Goal: Book appointment/travel/reservation

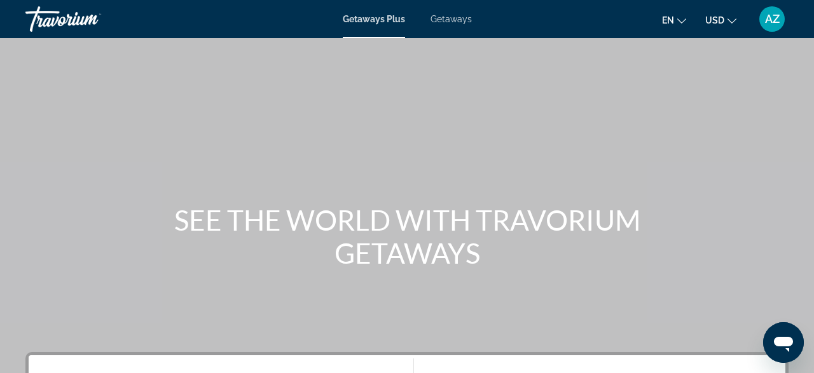
click at [456, 20] on span "Getaways" at bounding box center [451, 19] width 41 height 10
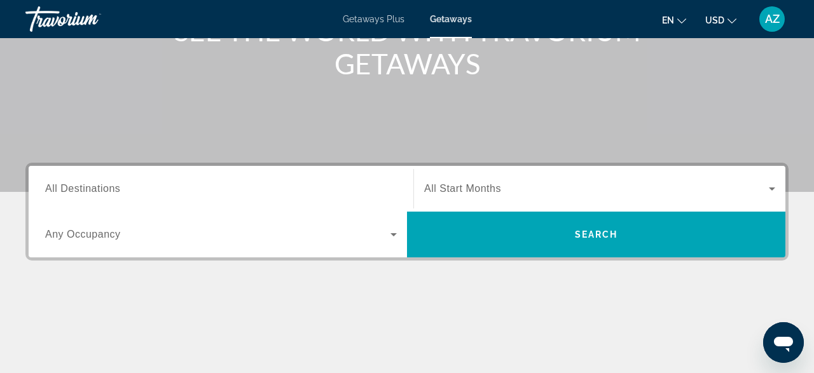
scroll to position [191, 0]
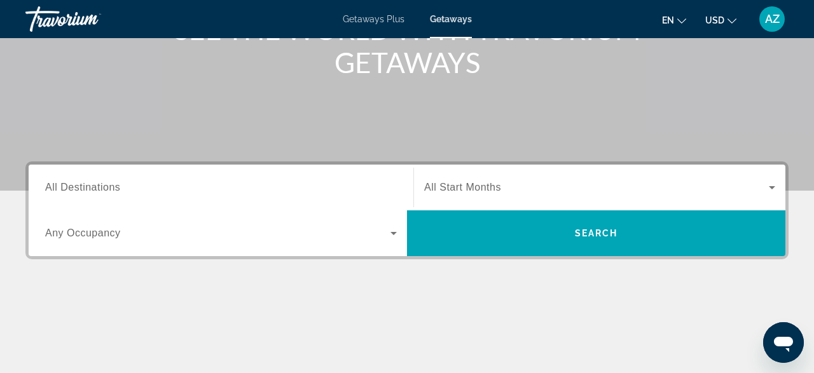
click at [59, 186] on span "All Destinations" at bounding box center [82, 187] width 75 height 11
click at [59, 186] on input "Destination All Destinations" at bounding box center [221, 188] width 352 height 15
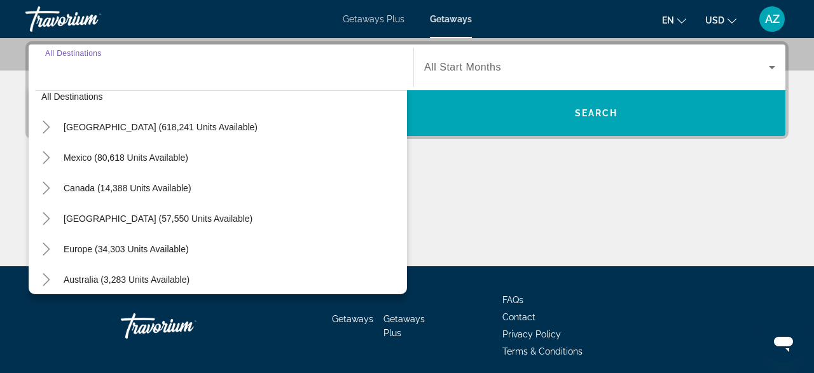
scroll to position [0, 0]
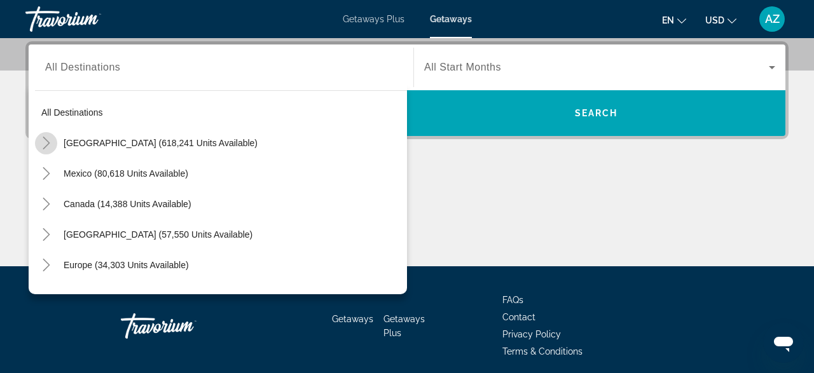
click at [48, 141] on icon "Toggle United States (618,241 units available)" at bounding box center [46, 143] width 13 height 13
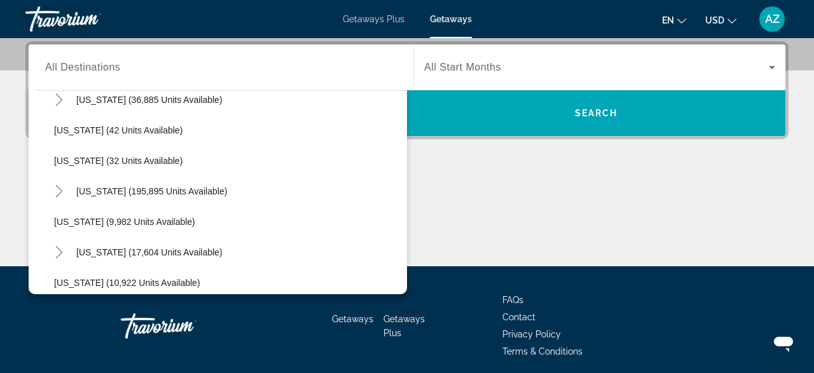
scroll to position [167, 0]
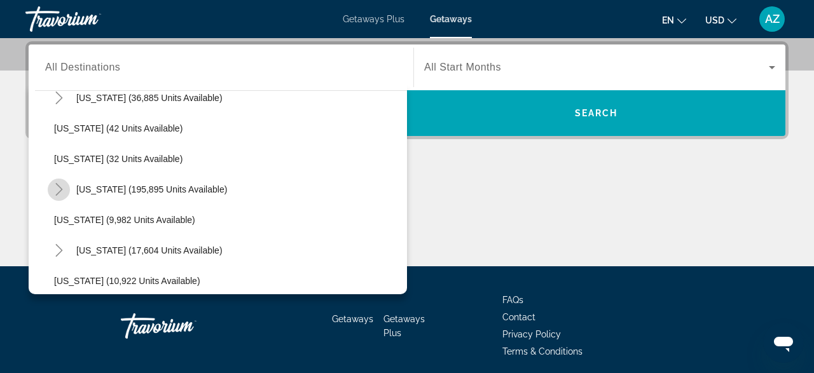
click at [57, 190] on icon "Toggle Florida (195,895 units available)" at bounding box center [59, 189] width 13 height 13
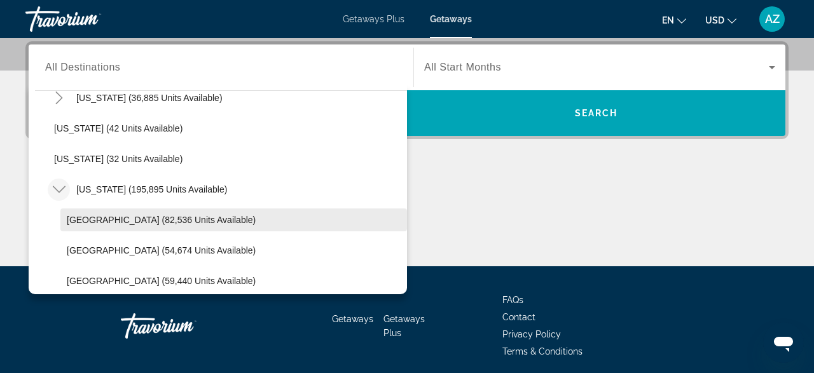
click at [86, 216] on span "[GEOGRAPHIC_DATA] (82,536 units available)" at bounding box center [161, 220] width 189 height 10
type input "**********"
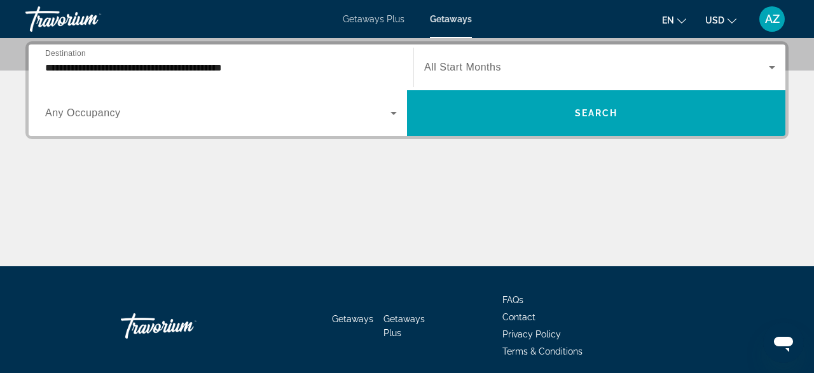
click at [457, 64] on span "All Start Months" at bounding box center [462, 67] width 77 height 11
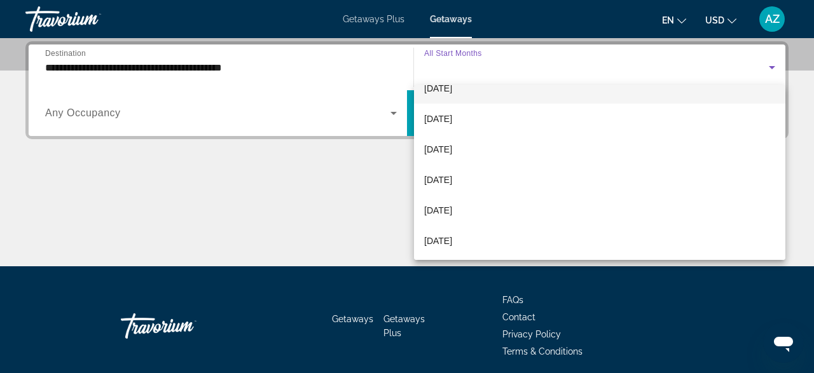
scroll to position [115, 0]
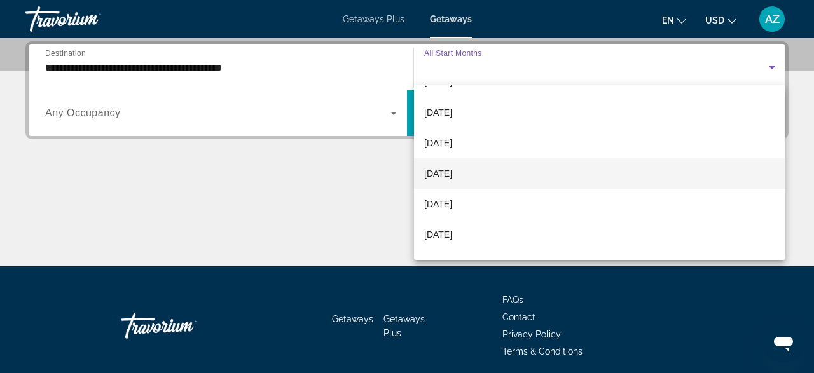
click at [448, 168] on span "[DATE]" at bounding box center [438, 173] width 28 height 15
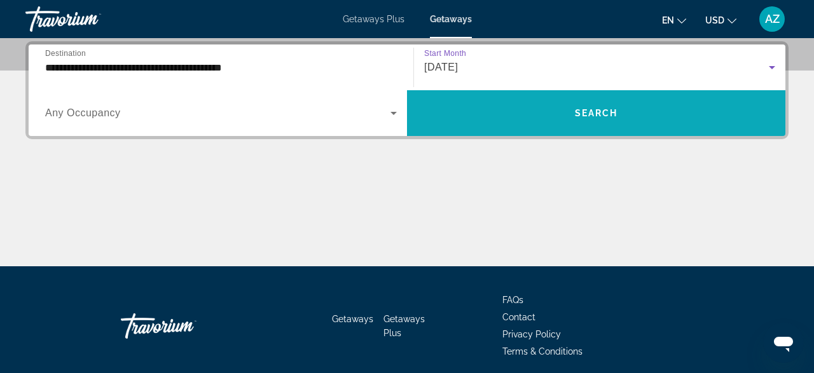
click at [560, 116] on span "Search widget" at bounding box center [596, 113] width 378 height 31
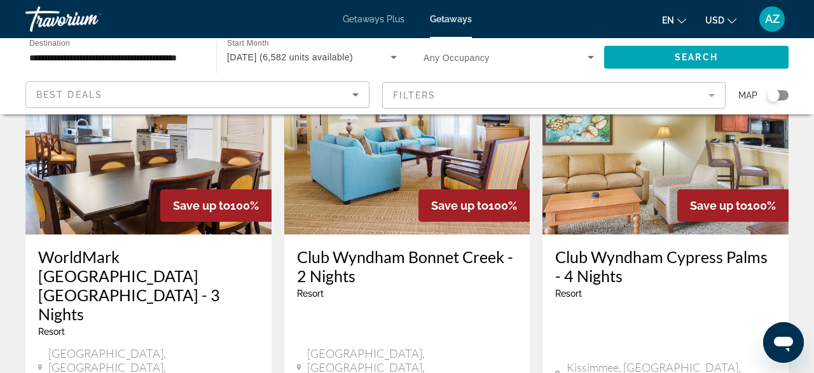
scroll to position [125, 0]
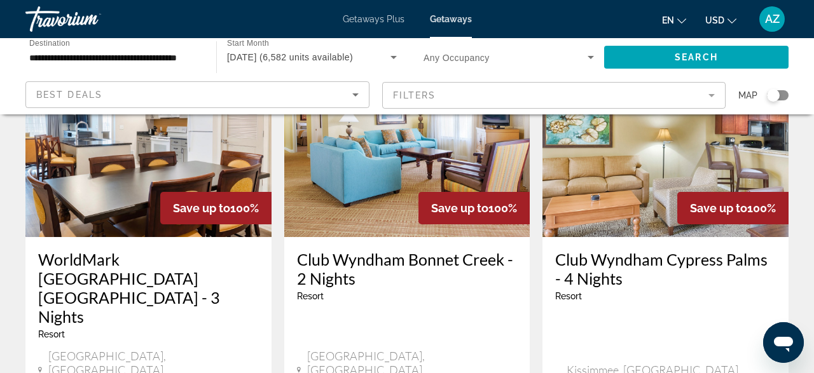
click at [668, 168] on img "Main content" at bounding box center [666, 136] width 246 height 204
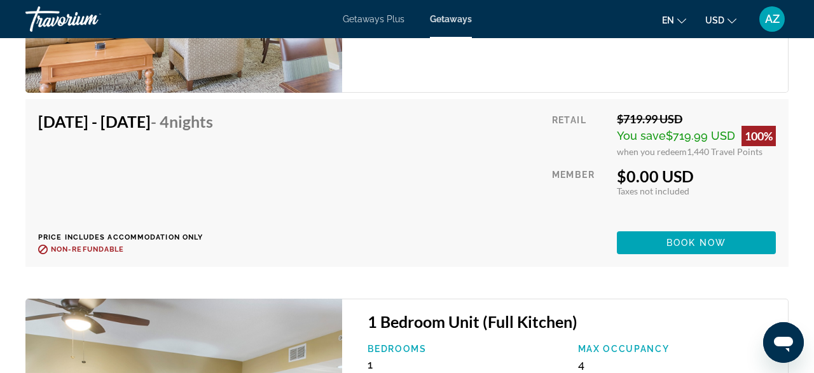
scroll to position [2818, 0]
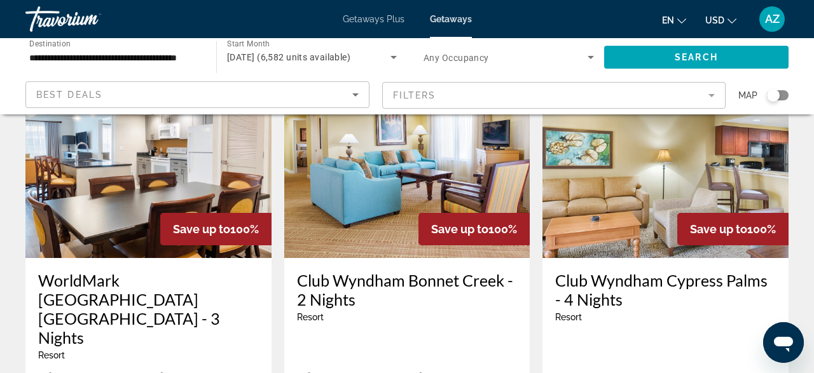
scroll to position [114, 0]
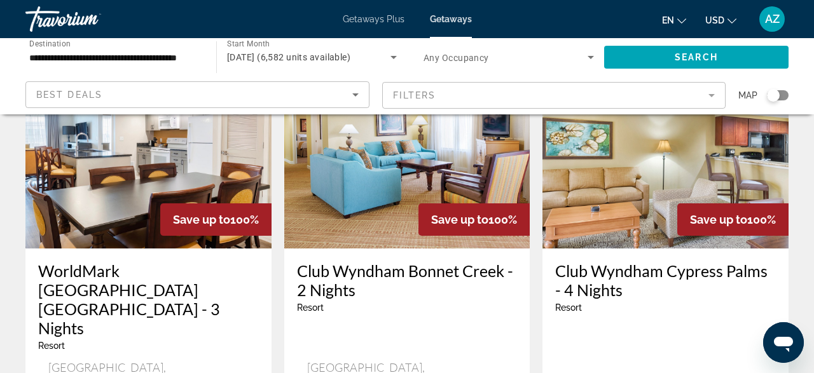
click at [142, 191] on img "Main content" at bounding box center [148, 147] width 246 height 204
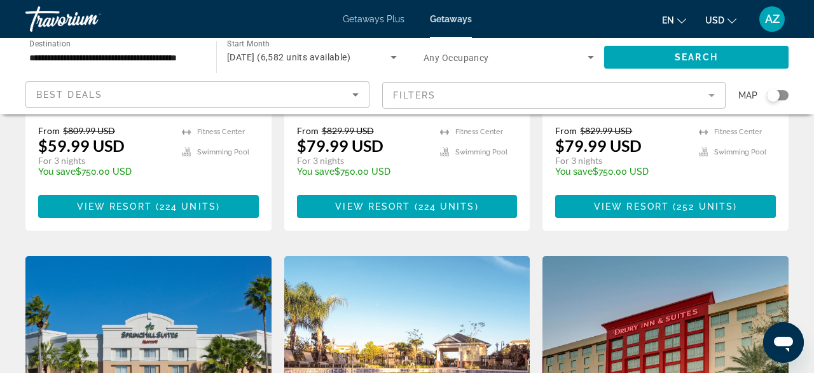
scroll to position [1449, 0]
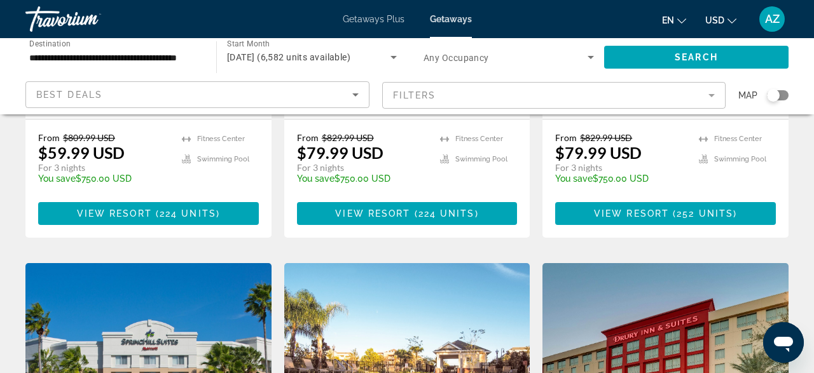
click at [419, 263] on img "Main content" at bounding box center [407, 365] width 246 height 204
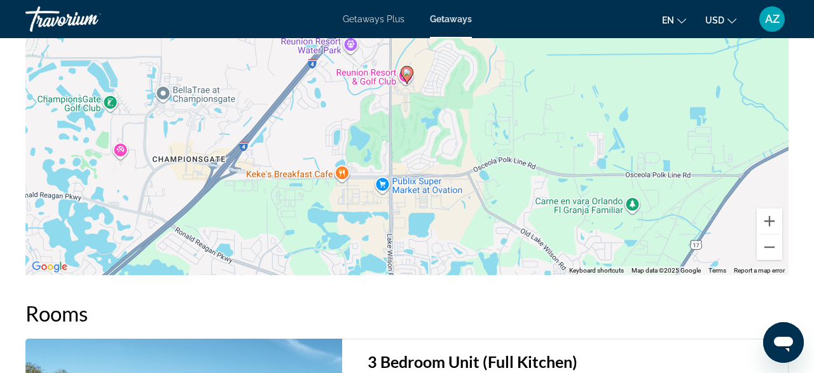
scroll to position [2087, 0]
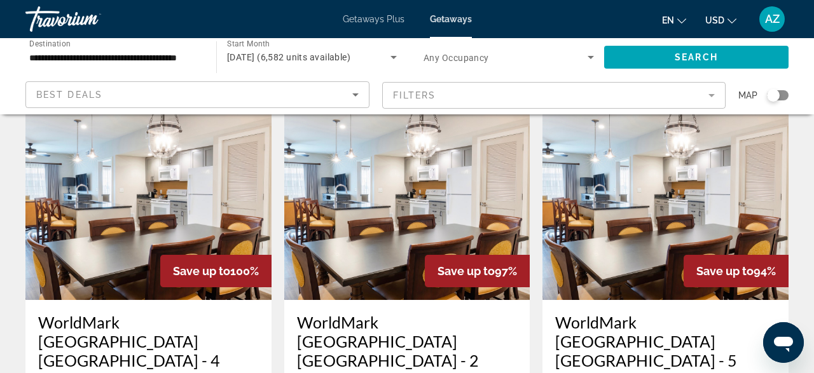
scroll to position [588, 0]
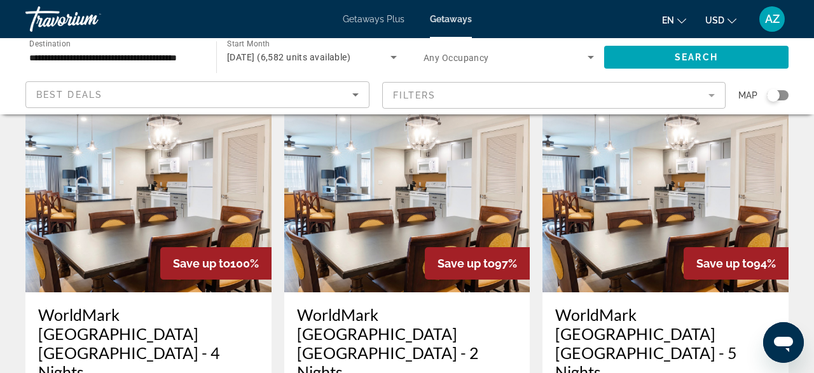
click at [114, 147] on img "Main content" at bounding box center [148, 191] width 246 height 204
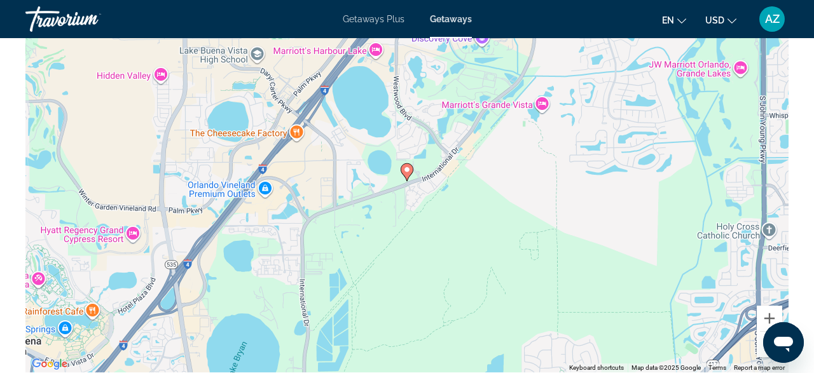
scroll to position [2262, 0]
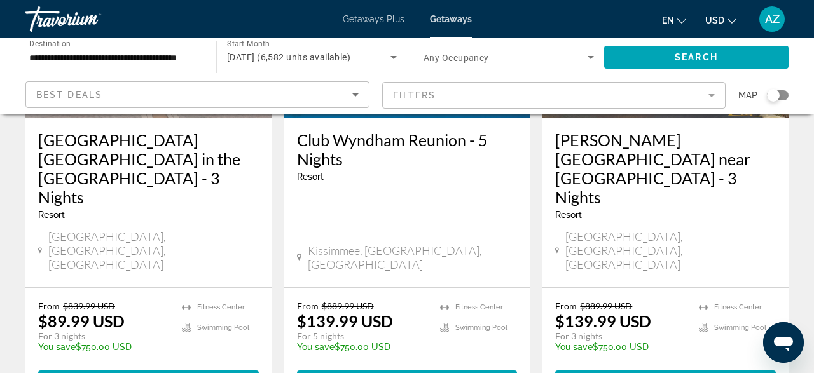
scroll to position [1837, 0]
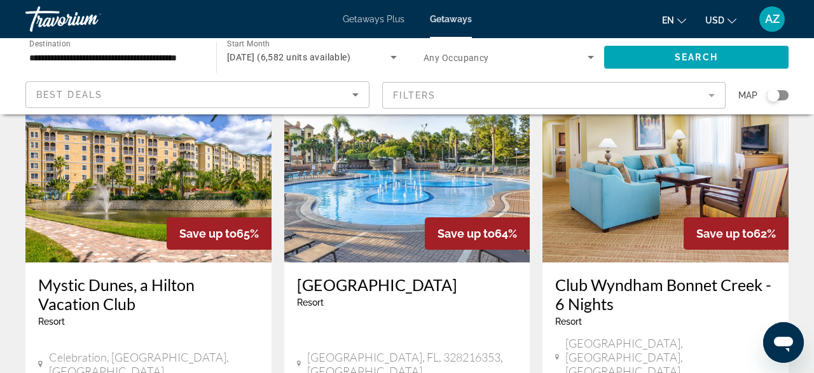
scroll to position [1621, 0]
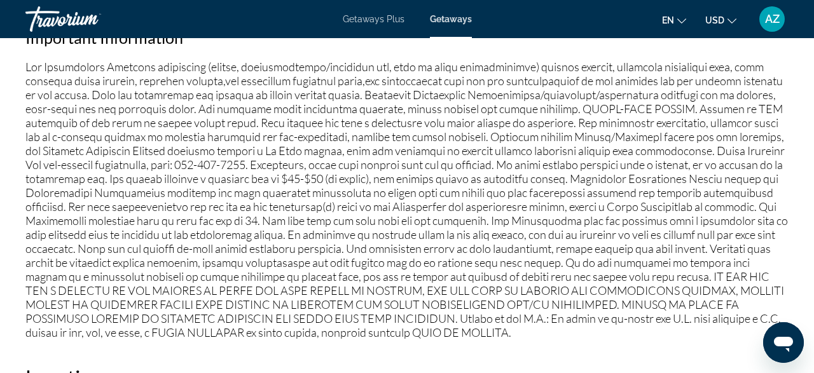
scroll to position [1463, 0]
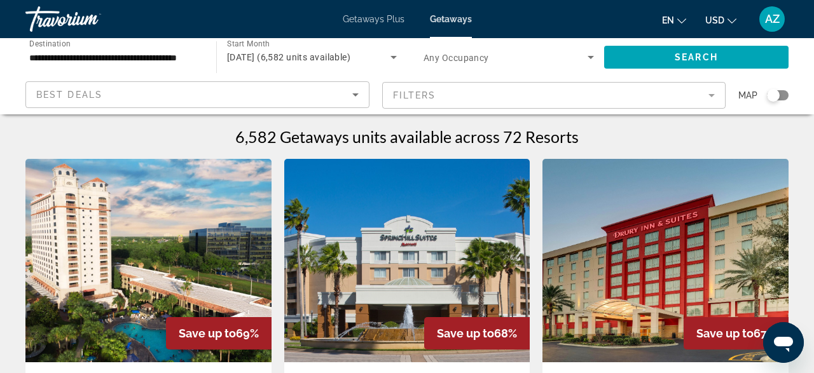
click at [712, 95] on mat-form-field "Filters" at bounding box center [554, 95] width 344 height 27
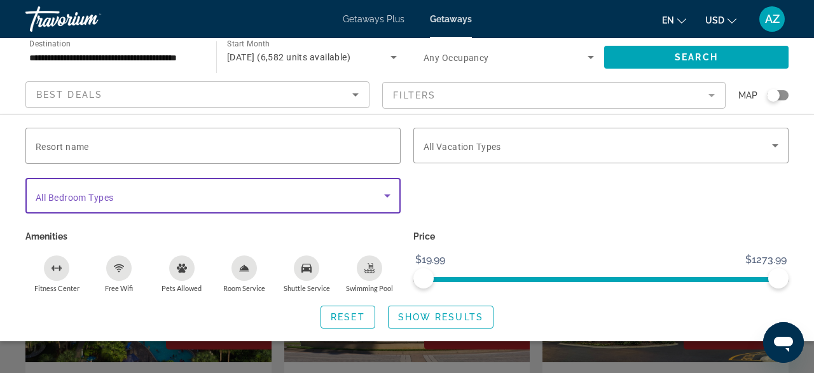
click at [387, 195] on icon "Search widget" at bounding box center [387, 196] width 6 height 3
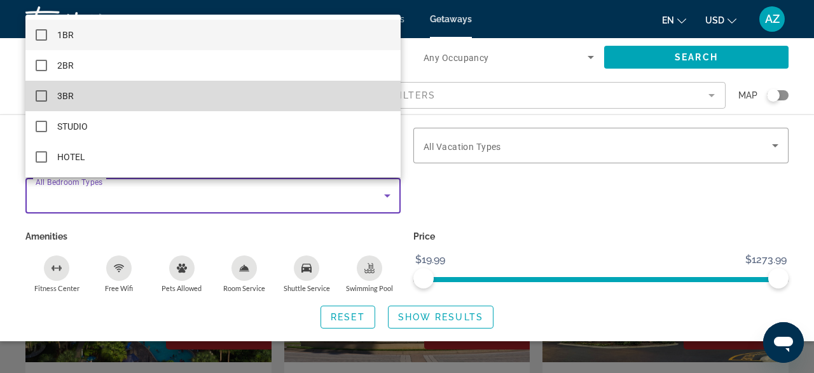
click at [43, 95] on mat-pseudo-checkbox at bounding box center [41, 95] width 11 height 11
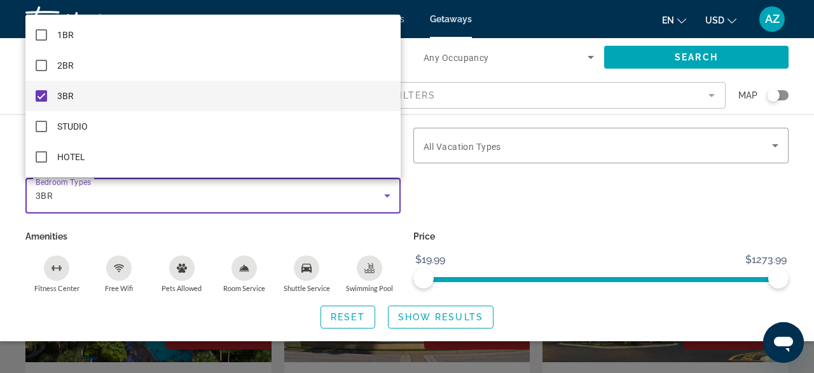
click at [487, 200] on div at bounding box center [407, 186] width 814 height 373
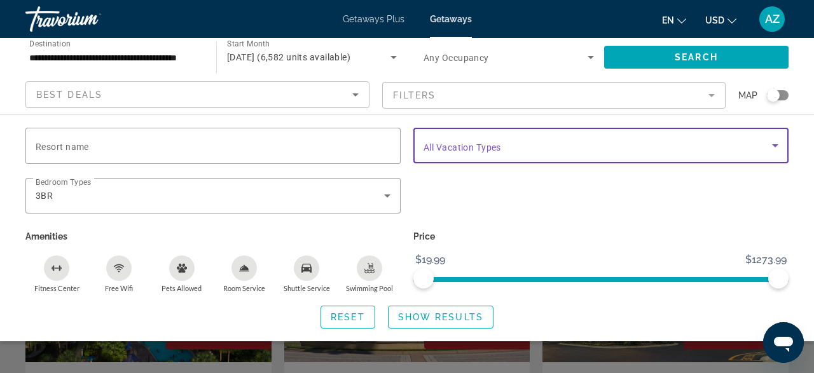
click at [568, 148] on span "Search widget" at bounding box center [598, 145] width 349 height 15
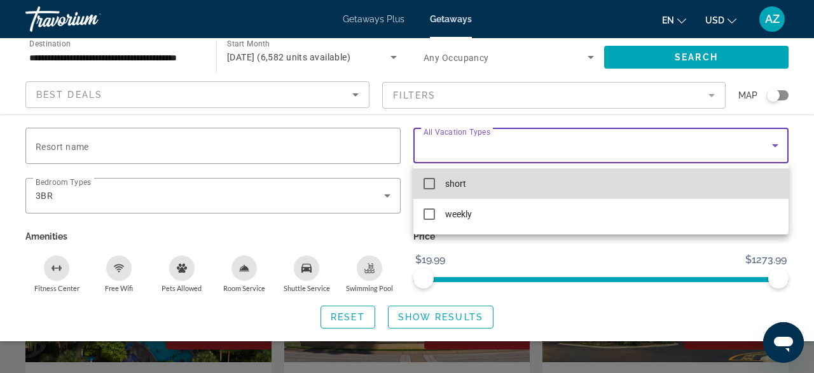
click at [433, 181] on mat-pseudo-checkbox at bounding box center [429, 183] width 11 height 11
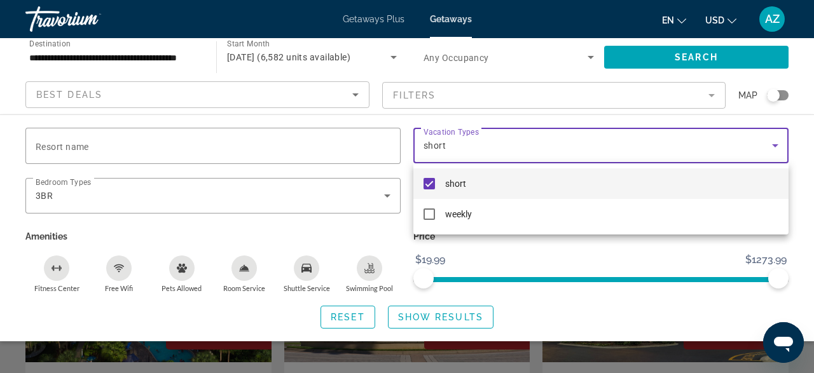
click at [495, 257] on div at bounding box center [407, 186] width 814 height 373
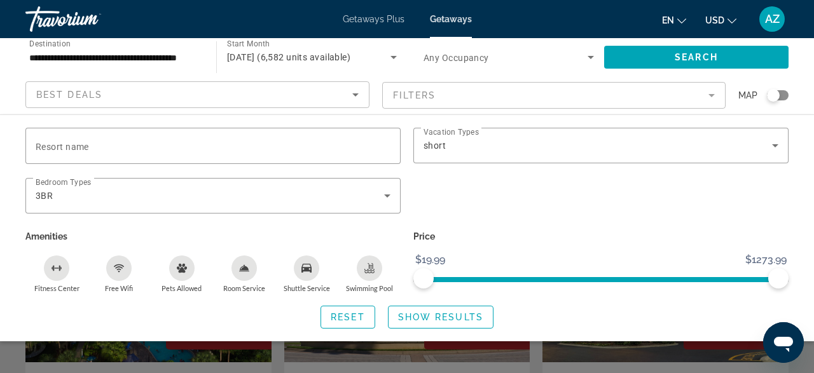
click at [712, 95] on mat-form-field "Filters" at bounding box center [554, 95] width 344 height 27
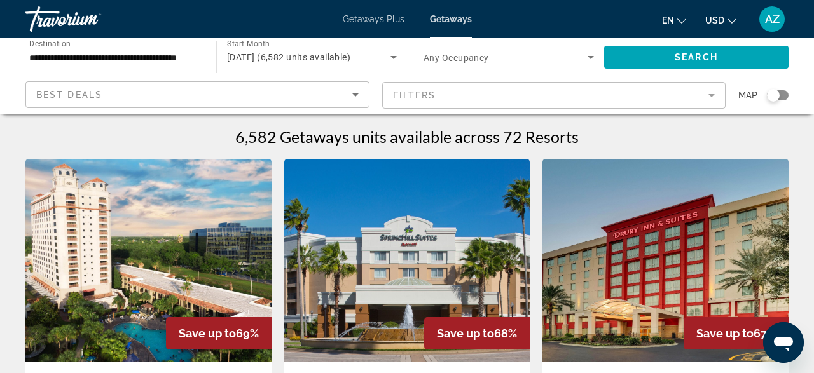
click at [711, 92] on mat-form-field "Filters" at bounding box center [554, 95] width 344 height 27
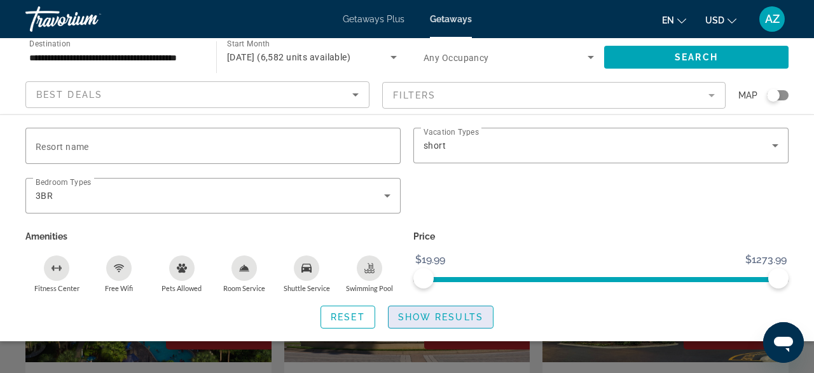
click at [418, 317] on span "Show Results" at bounding box center [440, 317] width 85 height 10
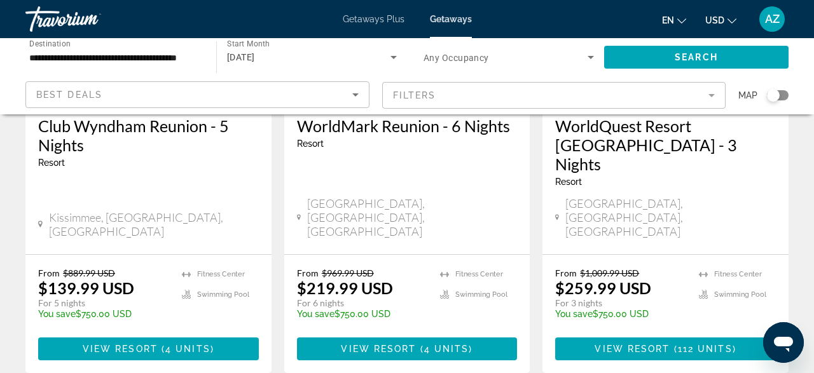
scroll to position [260, 0]
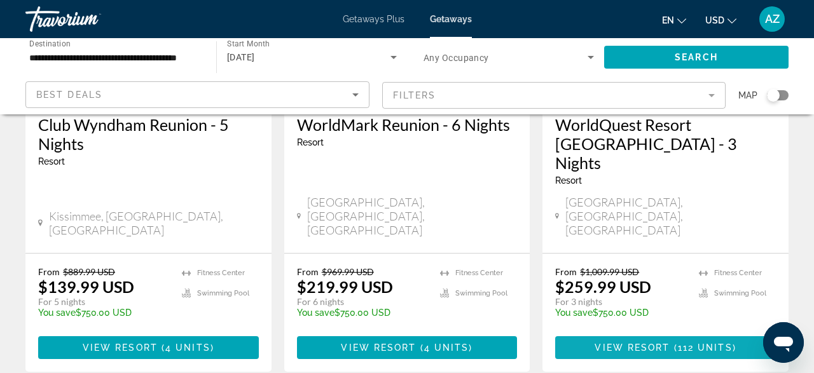
click at [644, 343] on span "View Resort" at bounding box center [632, 348] width 75 height 10
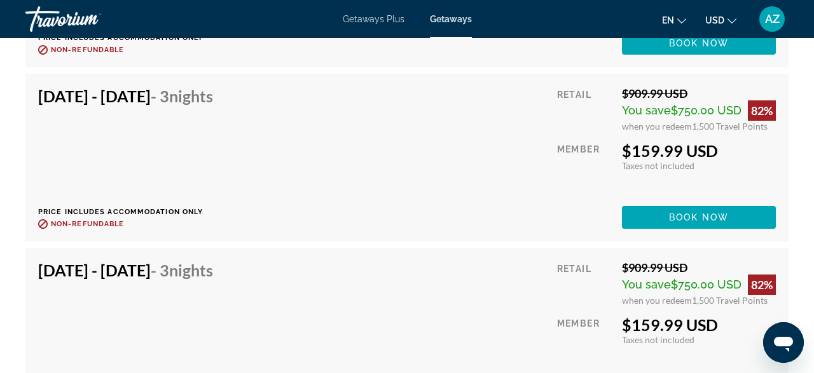
scroll to position [6789, 0]
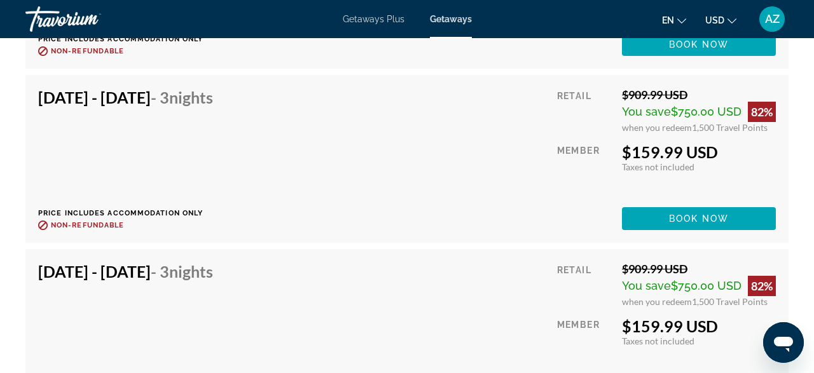
click at [180, 275] on h4 "[DATE] - [DATE] - 3 Nights" at bounding box center [125, 271] width 175 height 19
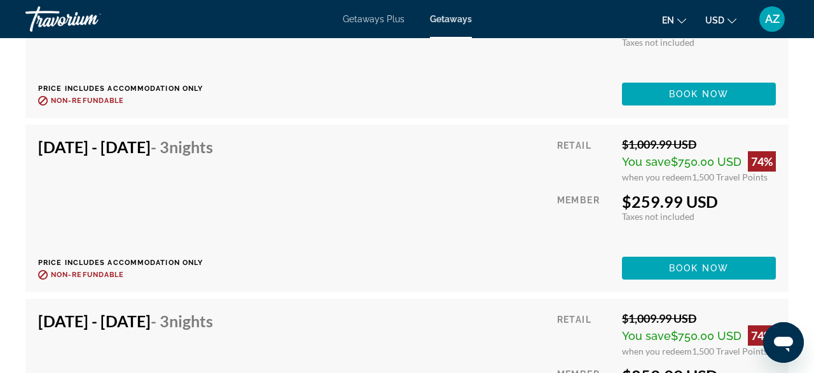
scroll to position [12070, 0]
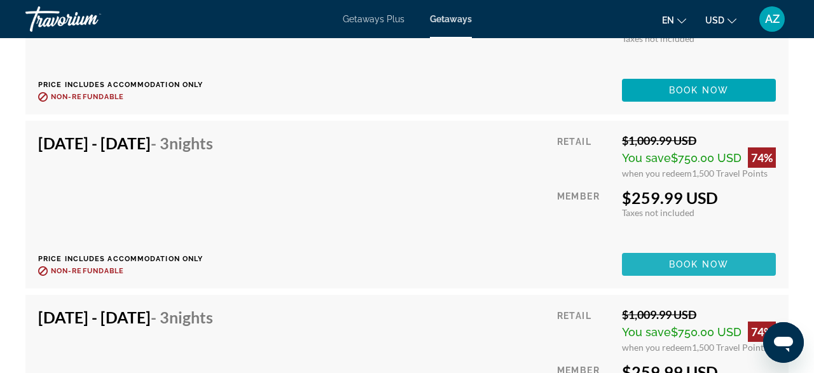
click at [673, 258] on span "Main content" at bounding box center [699, 264] width 154 height 31
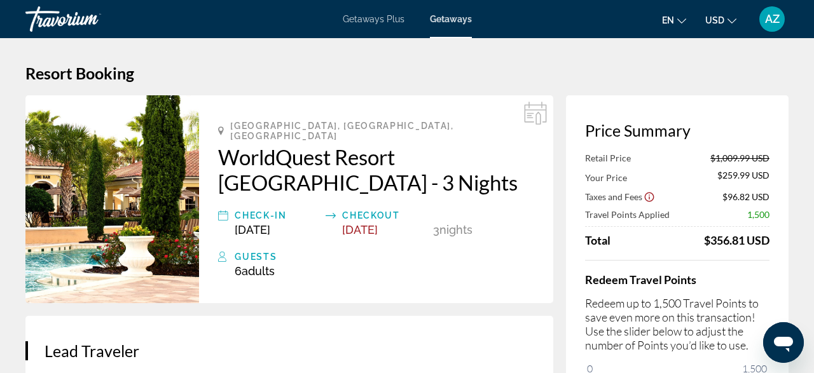
click at [156, 207] on img "Main content" at bounding box center [112, 199] width 174 height 208
click at [372, 19] on span "Getaways Plus" at bounding box center [374, 19] width 62 height 10
